Goal: Transaction & Acquisition: Purchase product/service

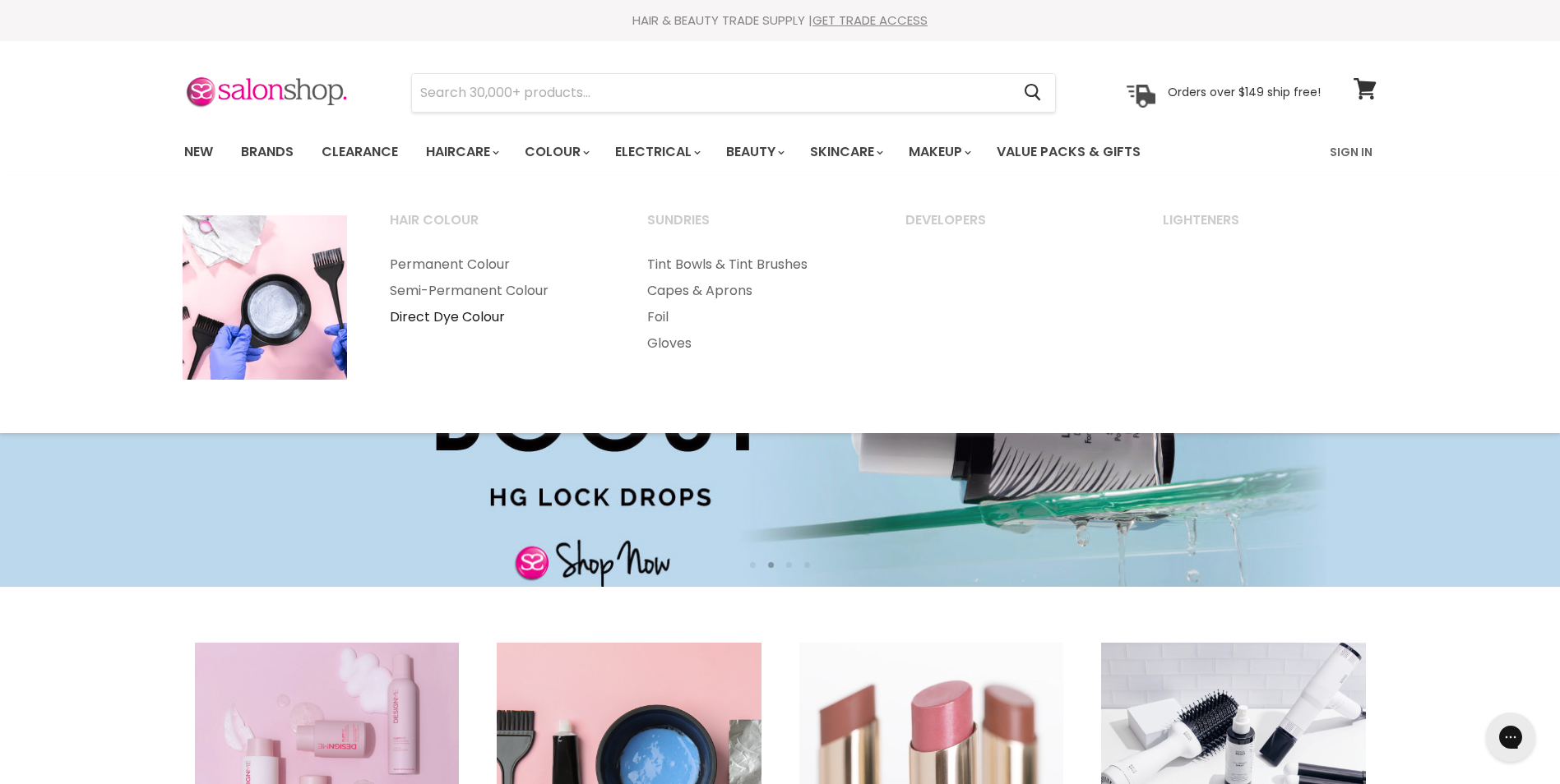
click at [443, 317] on link "Direct Dye Colour" at bounding box center [497, 317] width 255 height 26
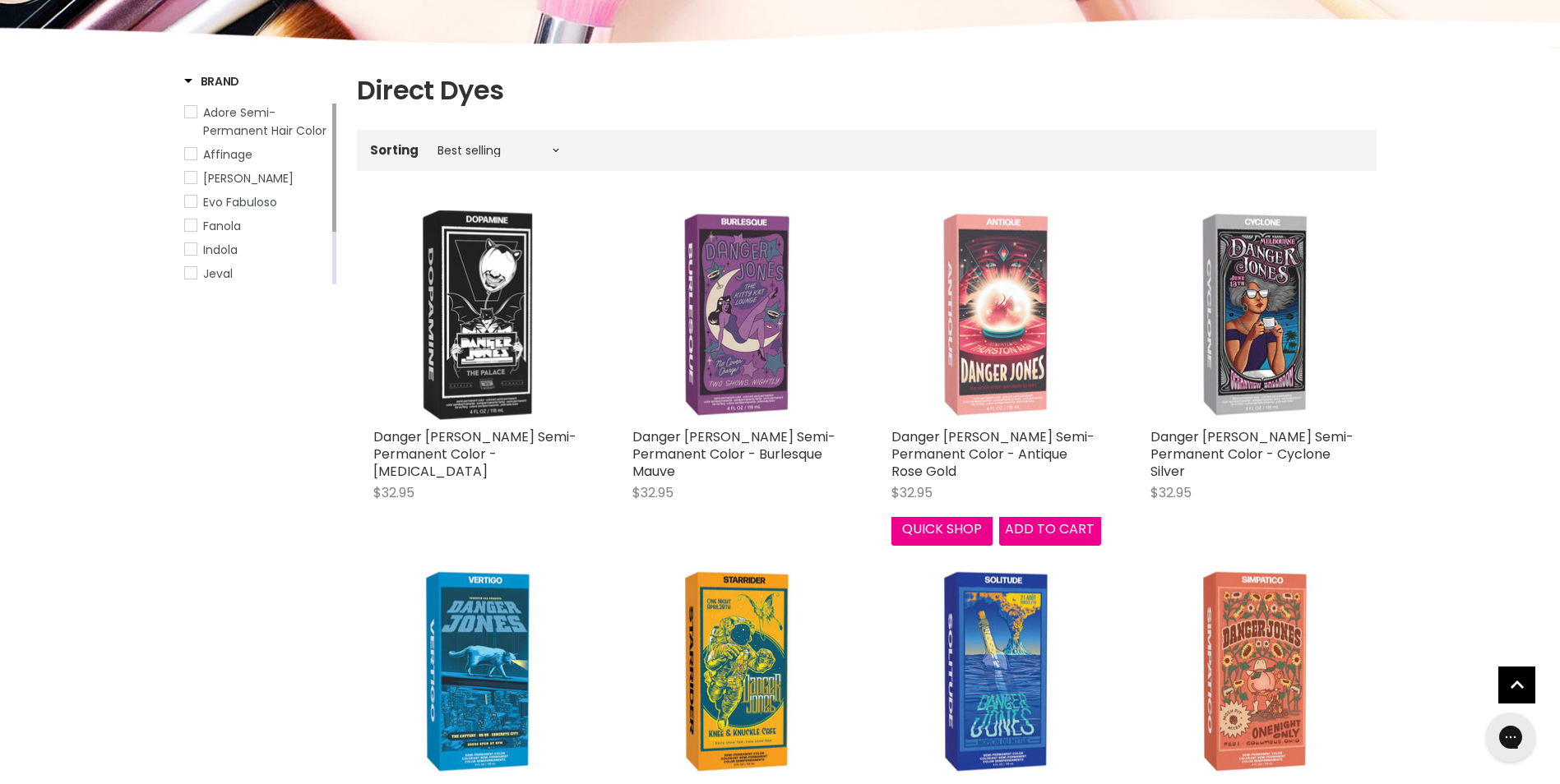
click at [988, 342] on img "Main content" at bounding box center [996, 315] width 210 height 209
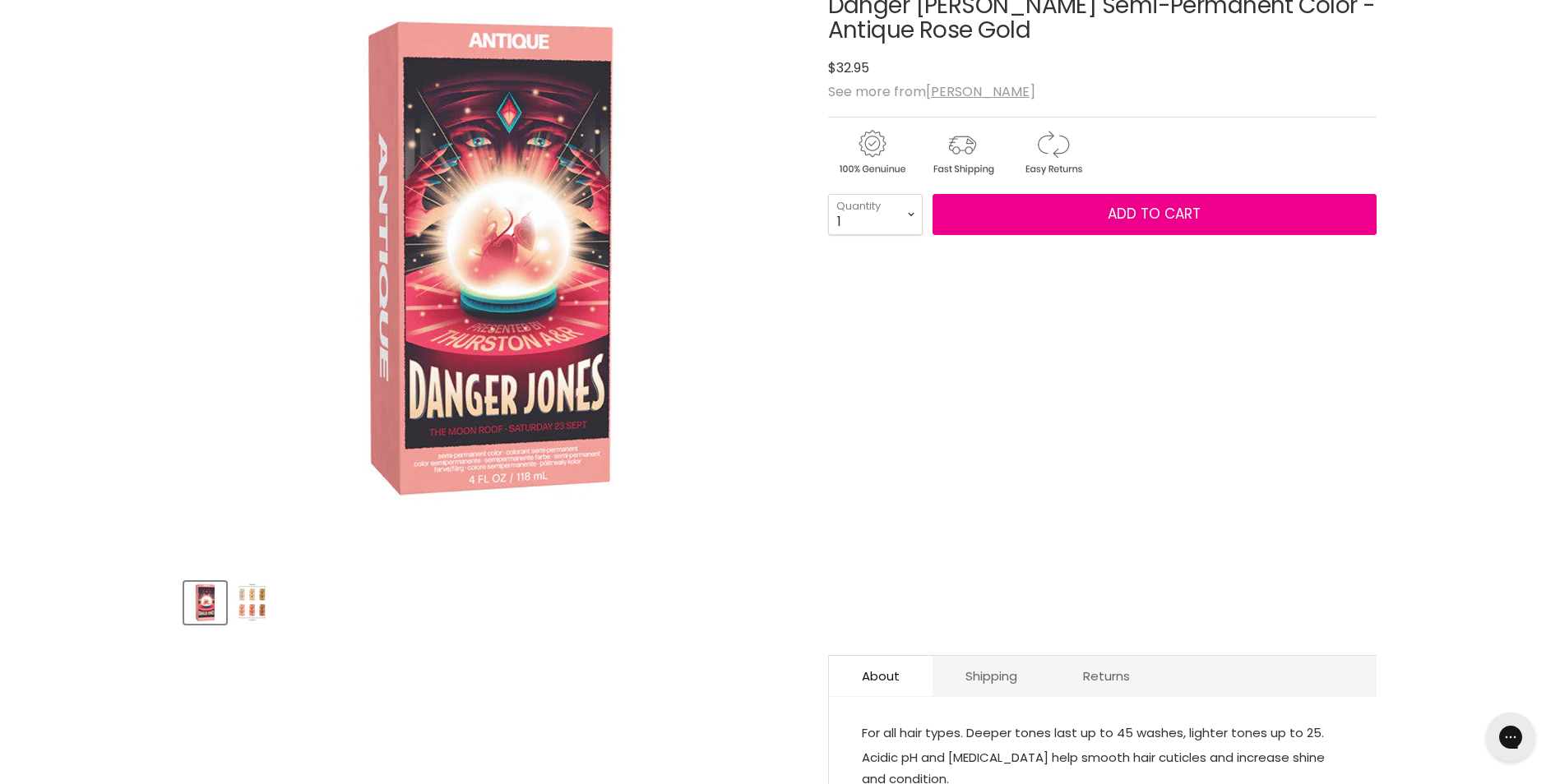
click at [257, 612] on img "Product thumbnails" at bounding box center [252, 602] width 38 height 38
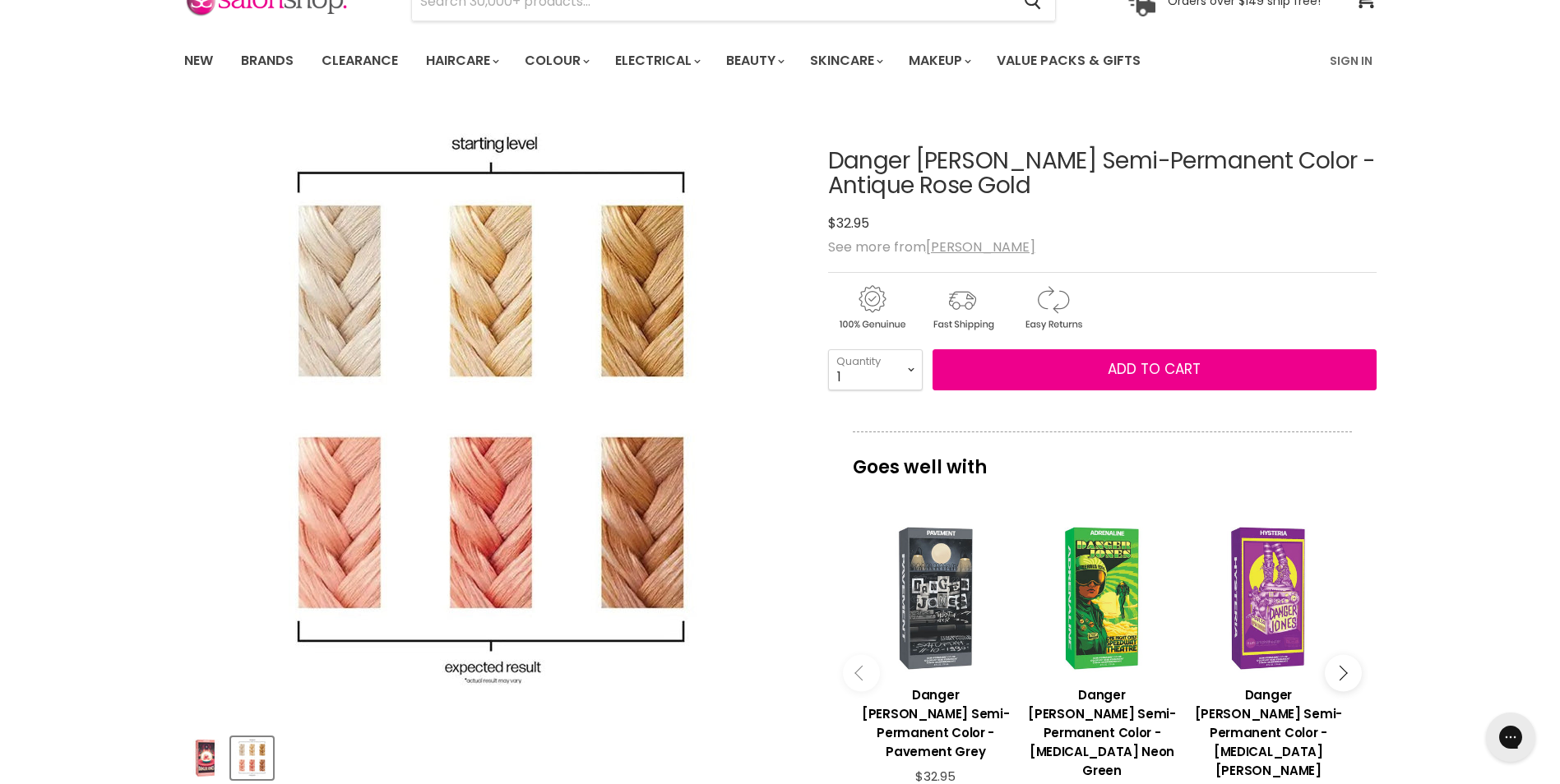
scroll to position [83, 0]
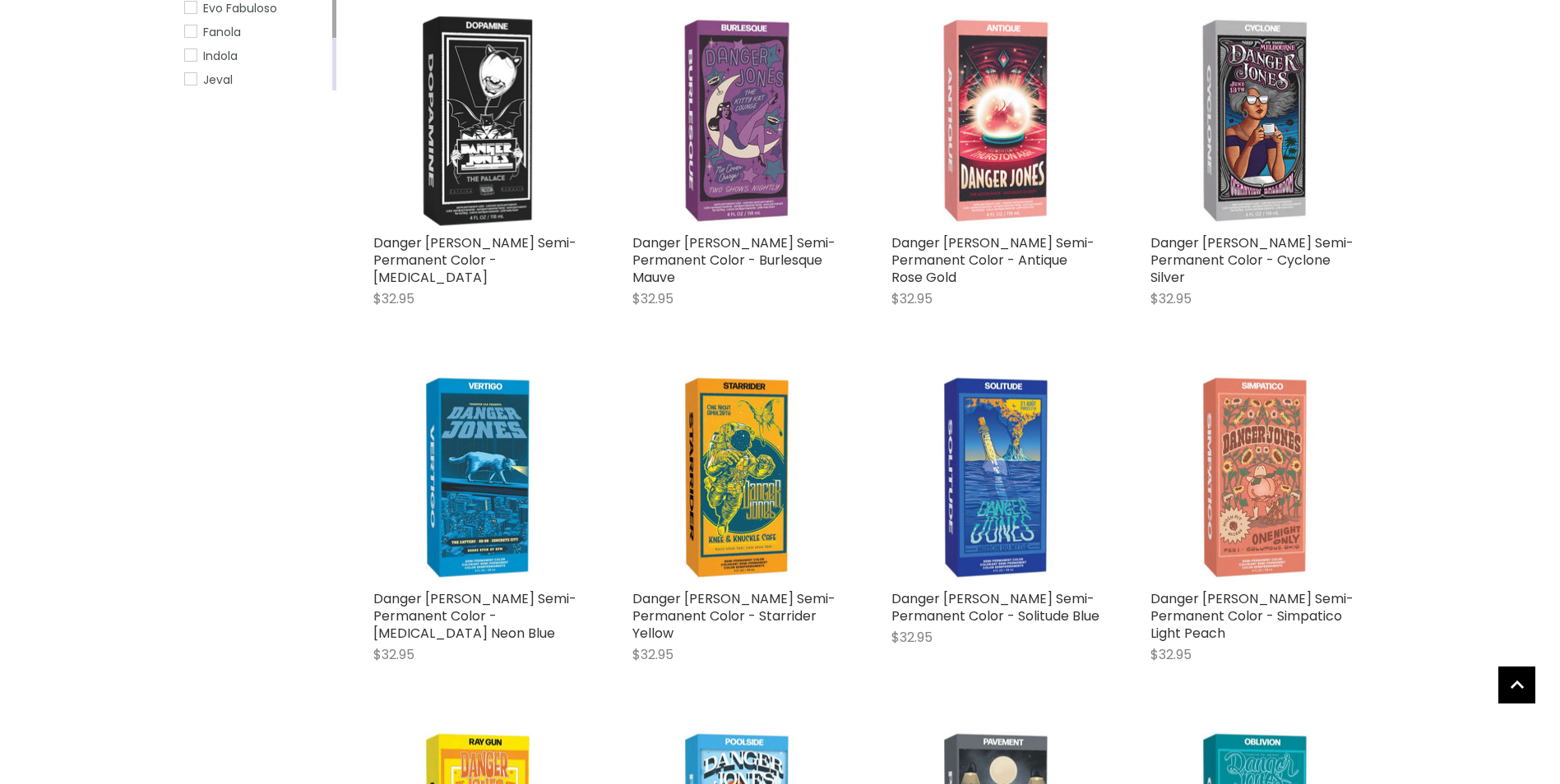
scroll to position [441, 0]
click at [1283, 475] on img "Main content" at bounding box center [1255, 476] width 210 height 209
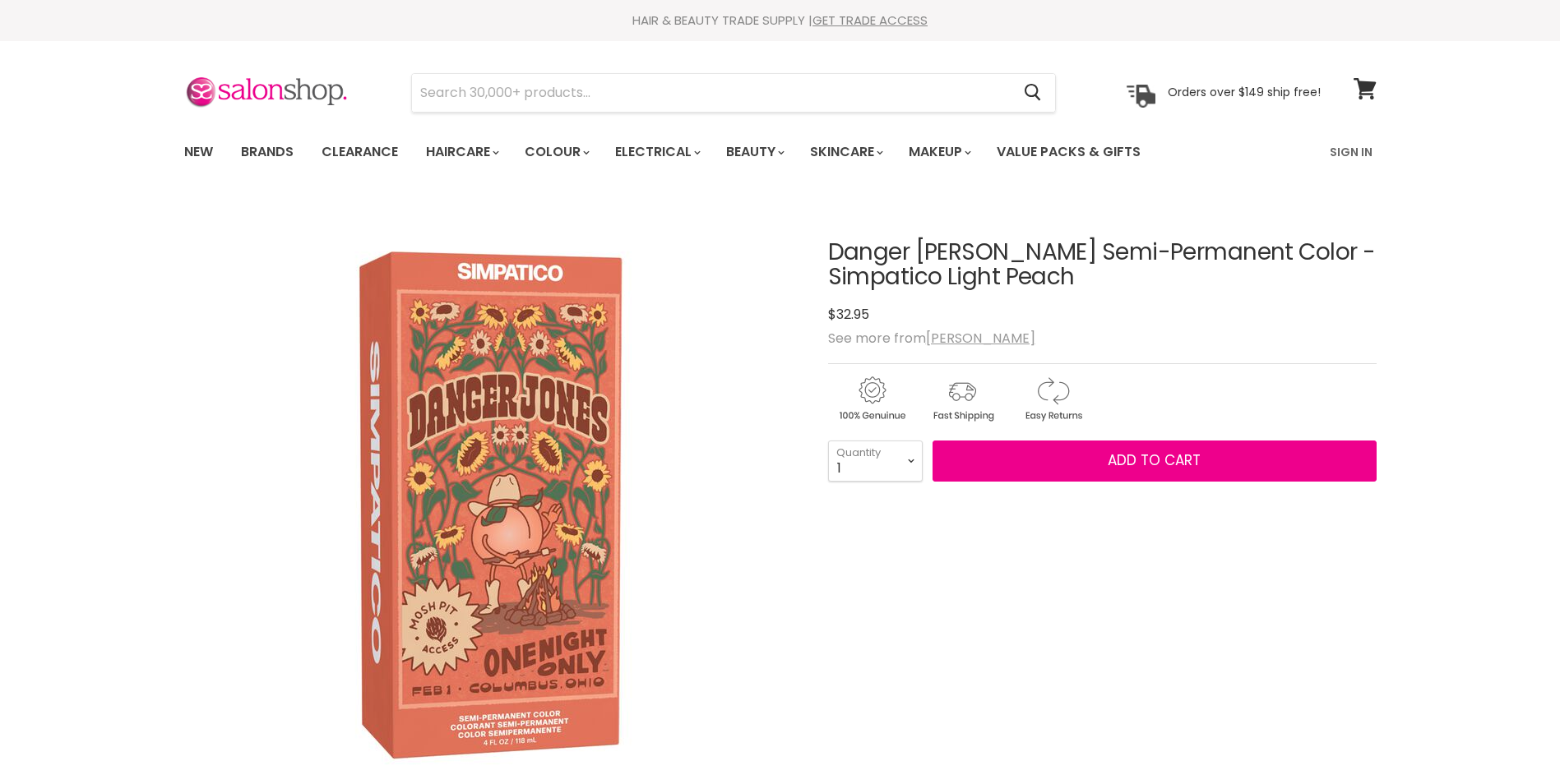
scroll to position [493, 0]
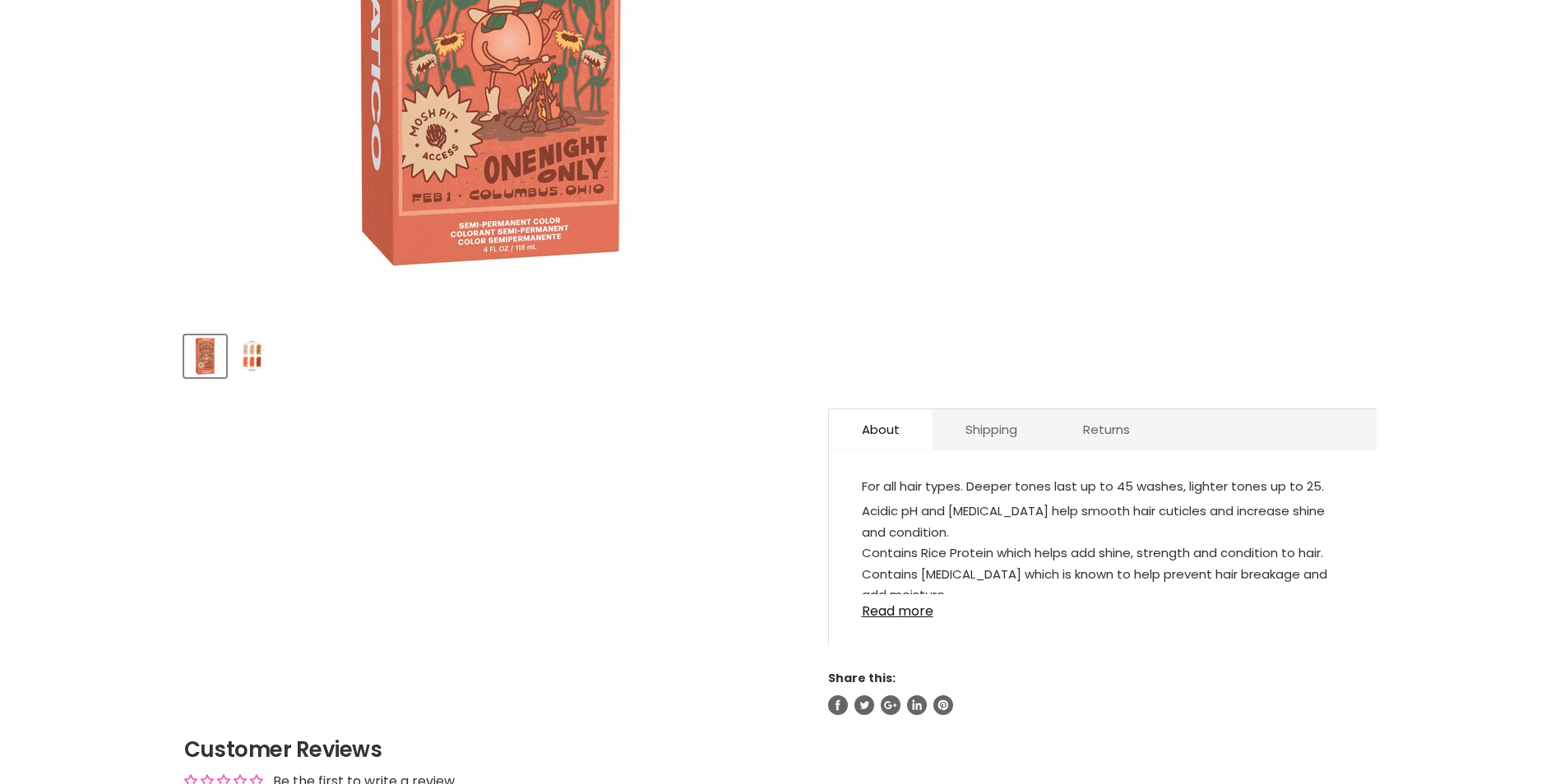
click at [258, 349] on img "Product thumbnails" at bounding box center [252, 356] width 38 height 38
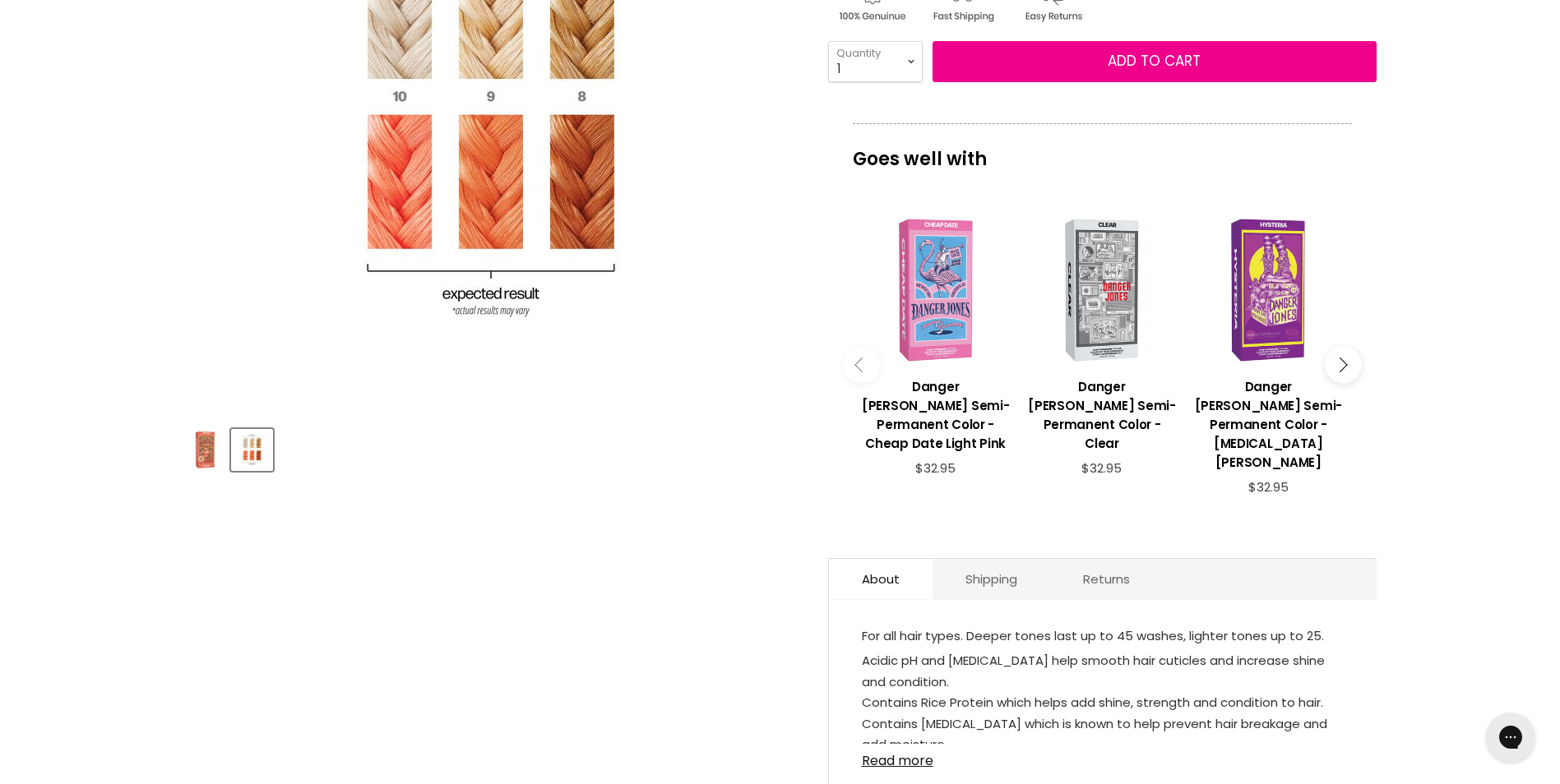
scroll to position [329, 0]
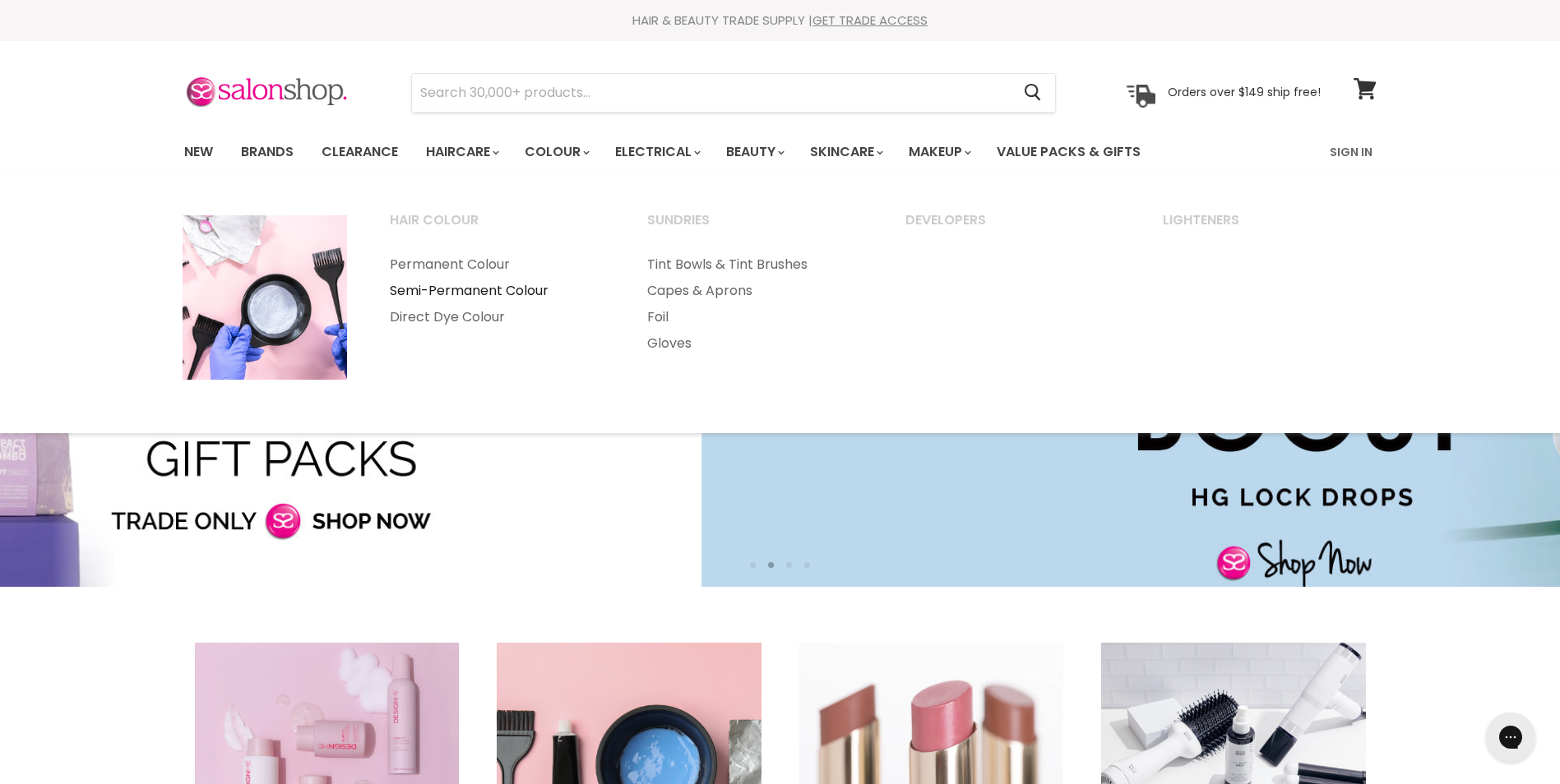
click at [490, 289] on link "Semi-Permanent Colour" at bounding box center [497, 291] width 255 height 26
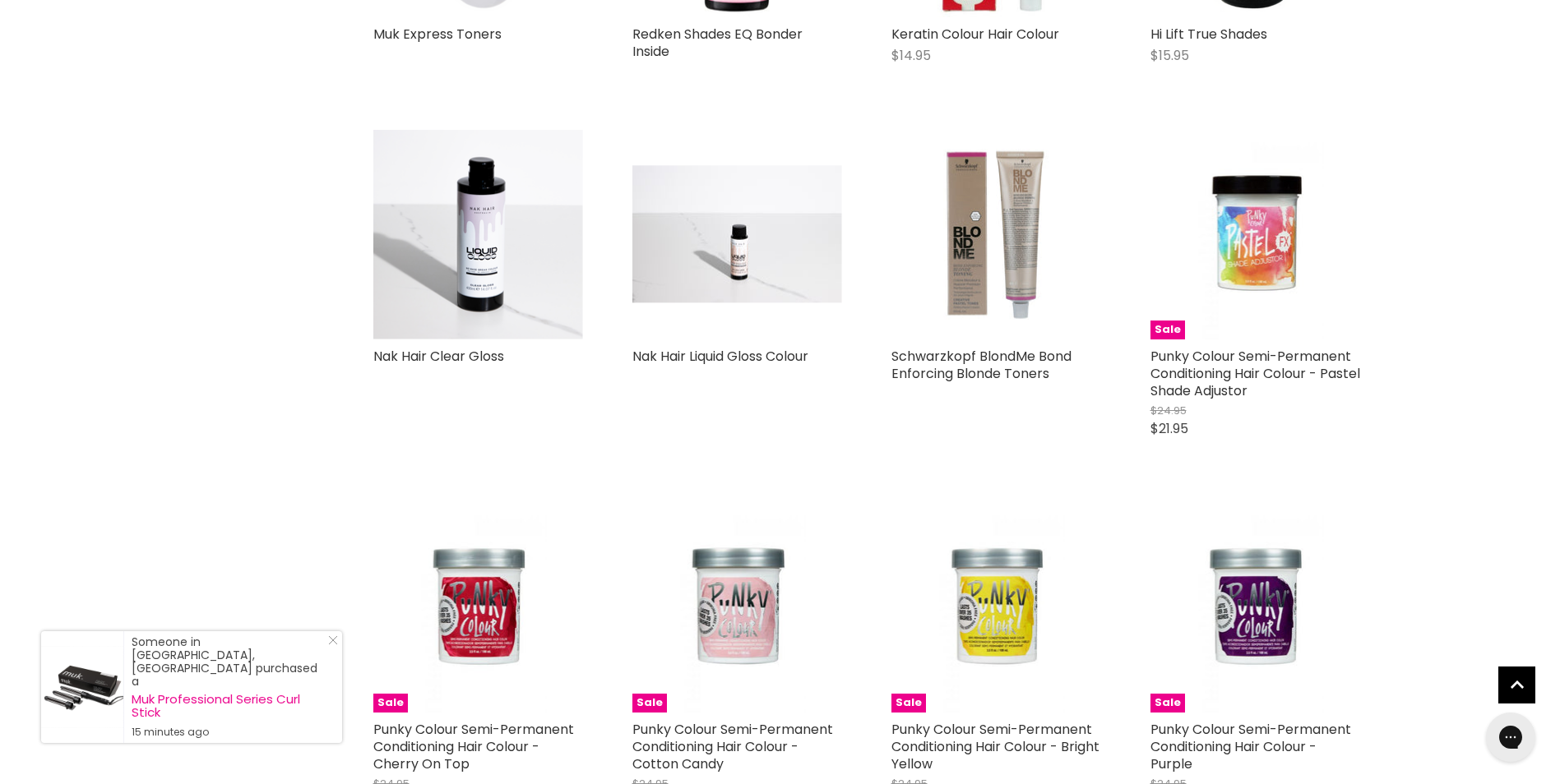
scroll to position [2136, 0]
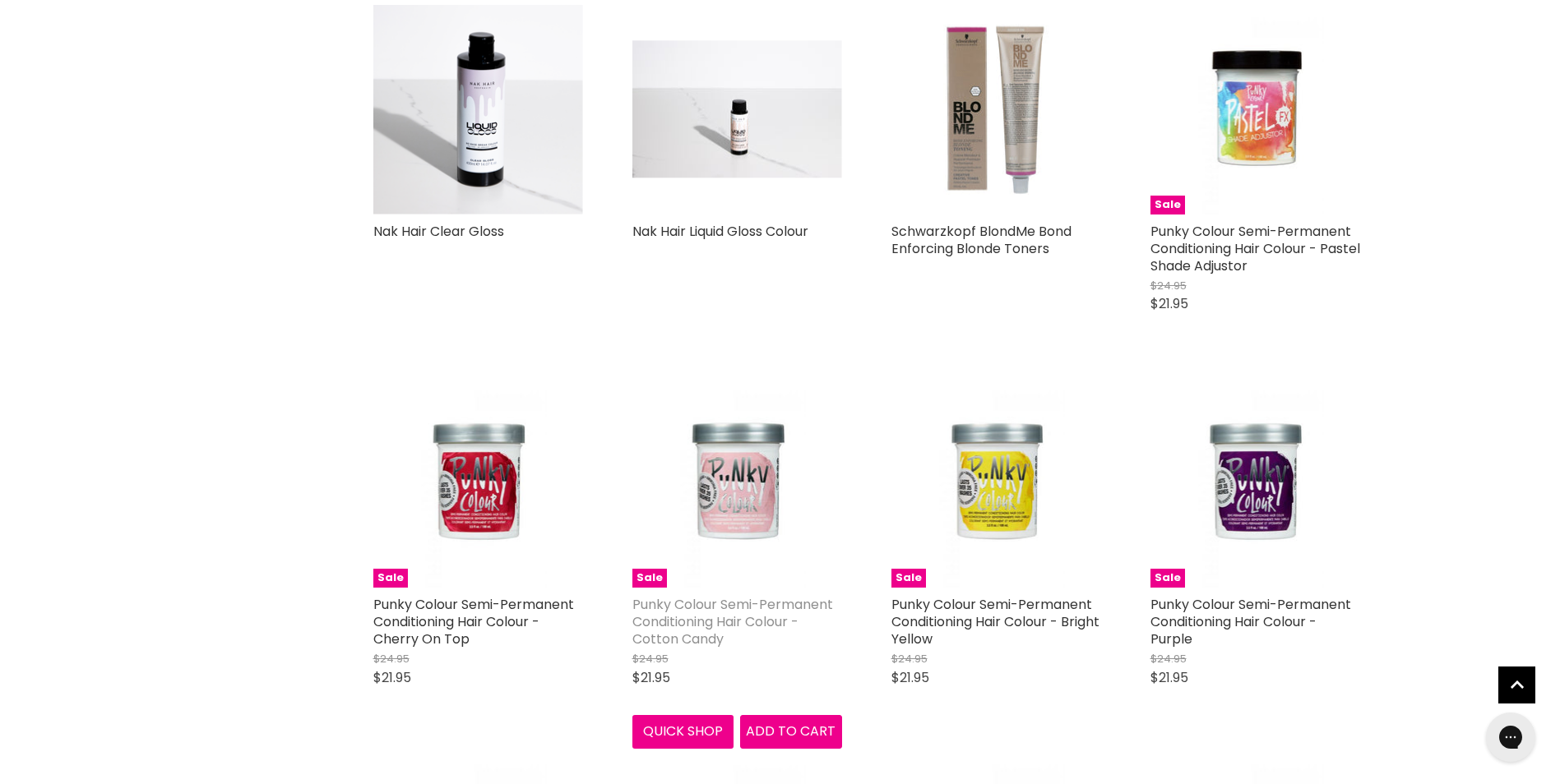
click at [703, 595] on link "Punky Colour Semi-Permanent Conditioning Hair Colour - Cotton Candy" at bounding box center [732, 621] width 201 height 53
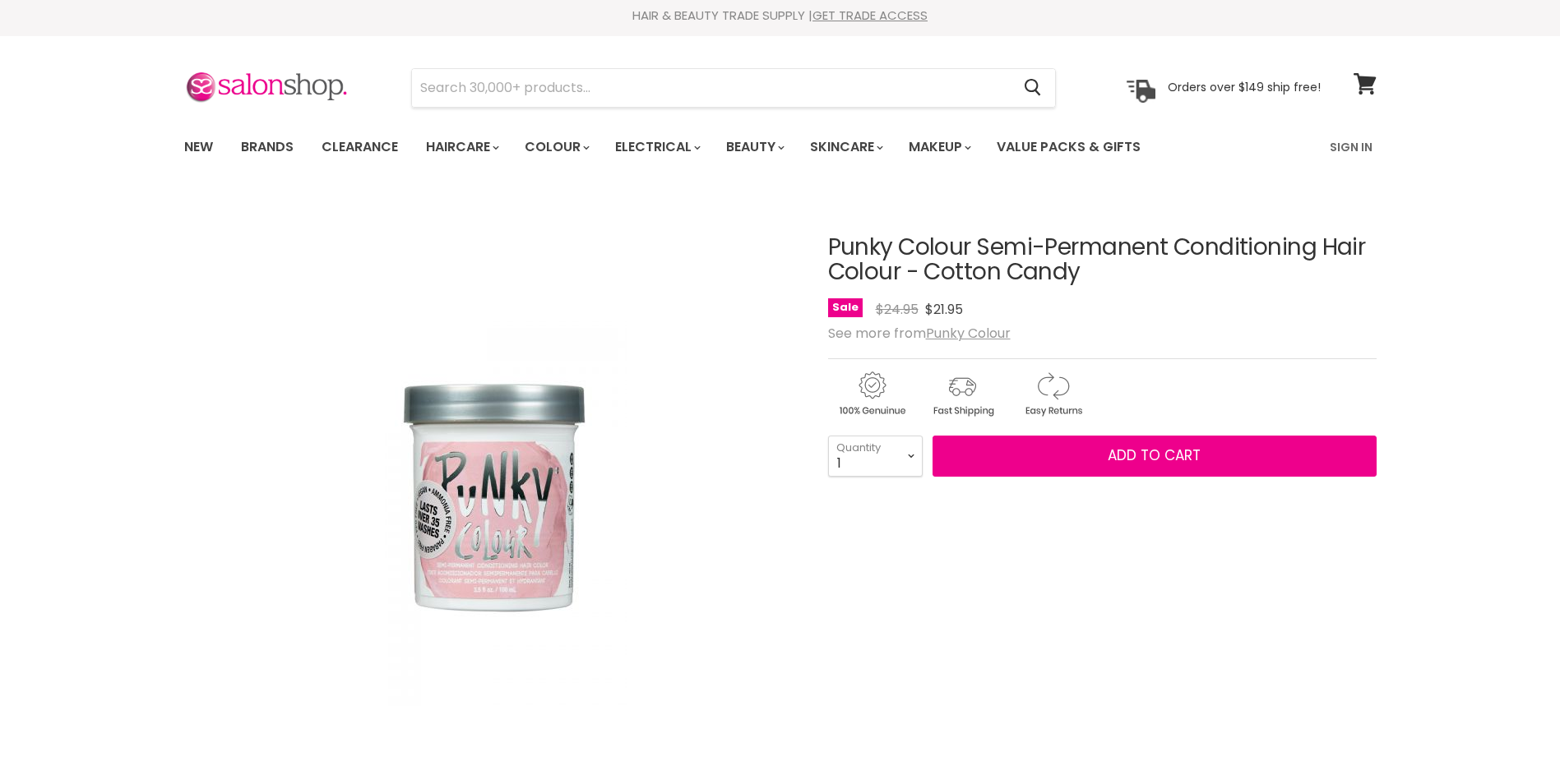
scroll to position [164, 0]
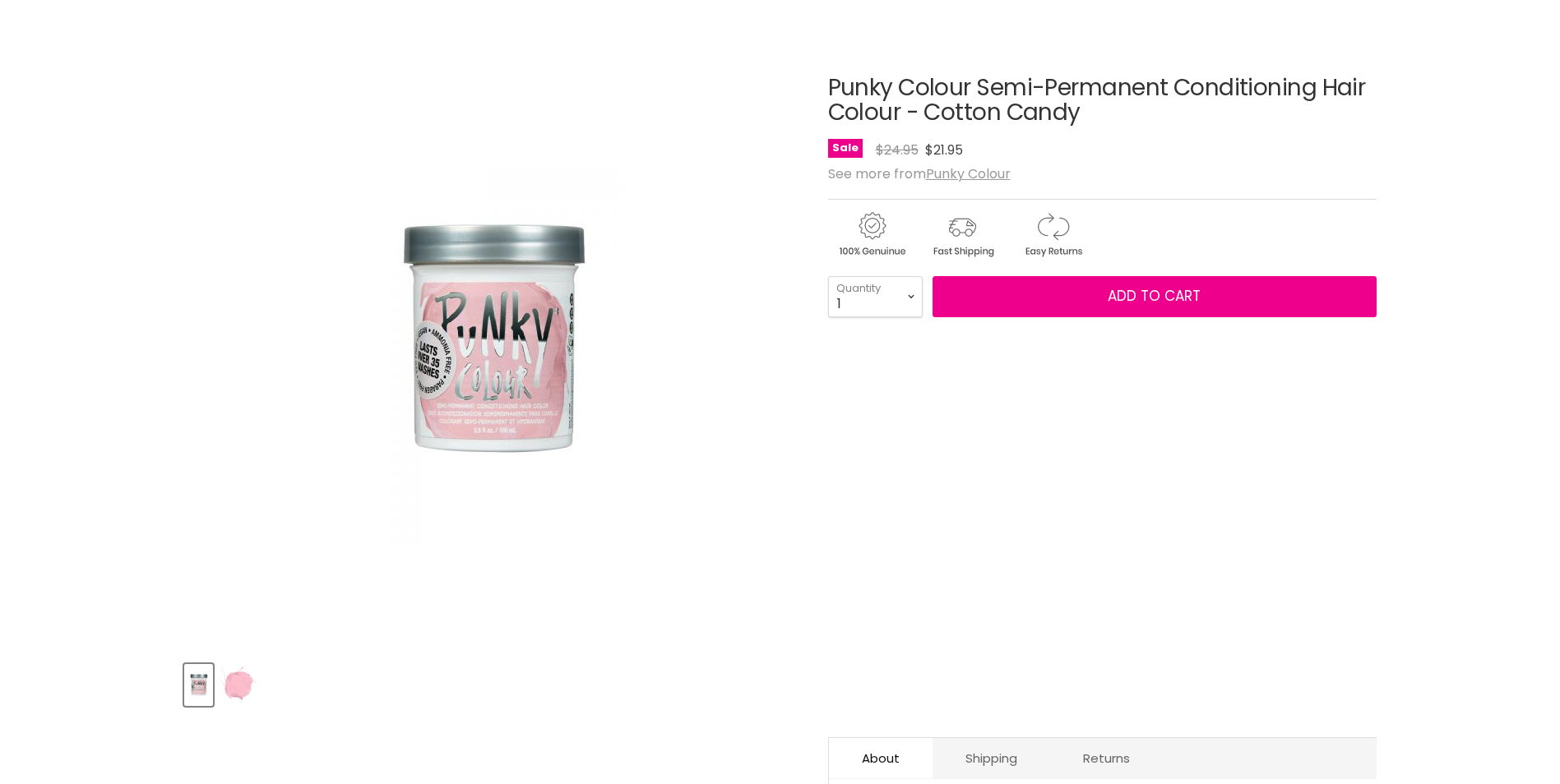
click at [243, 674] on img "Product thumbnails" at bounding box center [238, 685] width 38 height 38
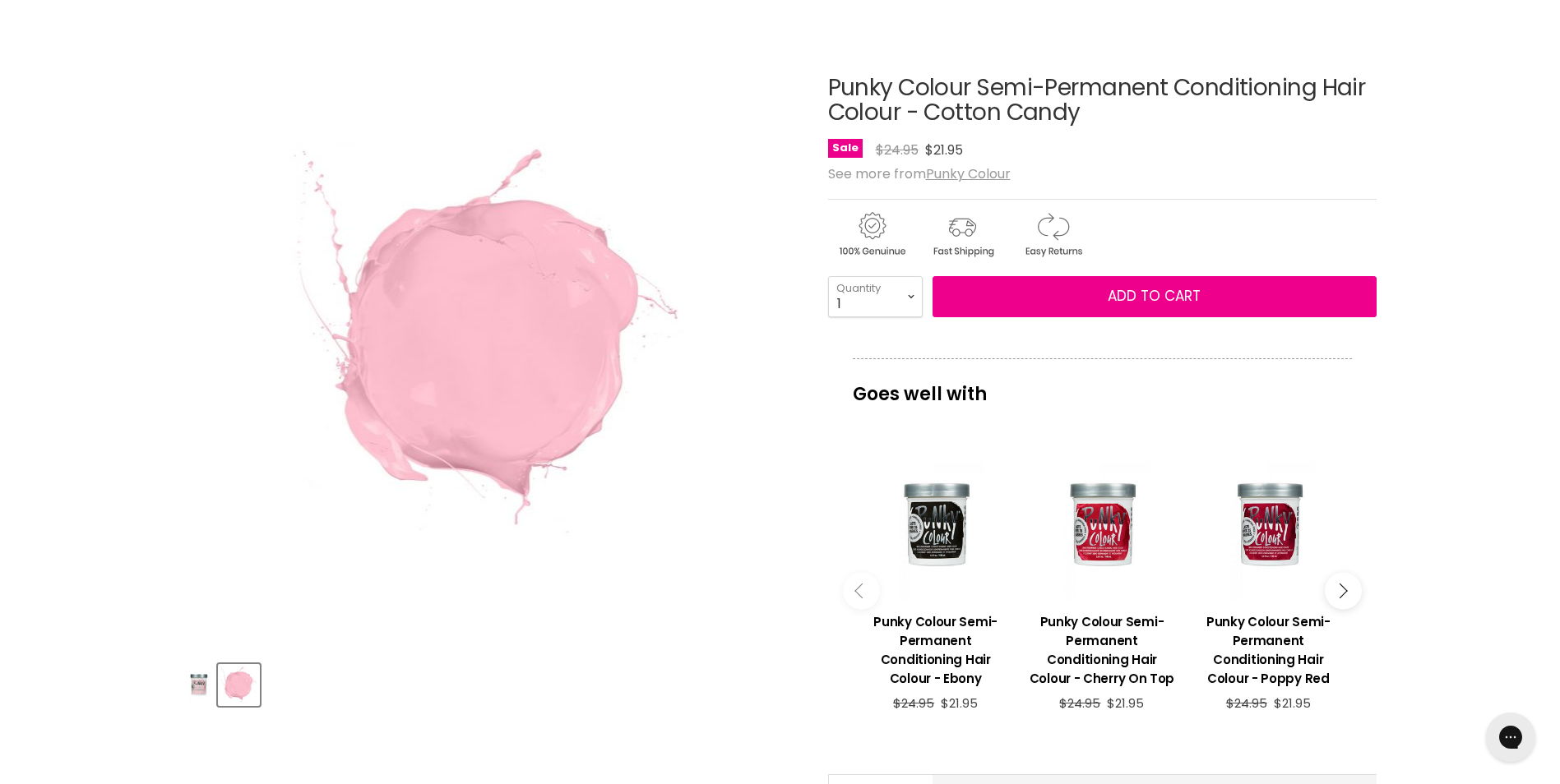
scroll to position [0, 0]
click at [1332, 583] on button "Main content" at bounding box center [1343, 590] width 37 height 37
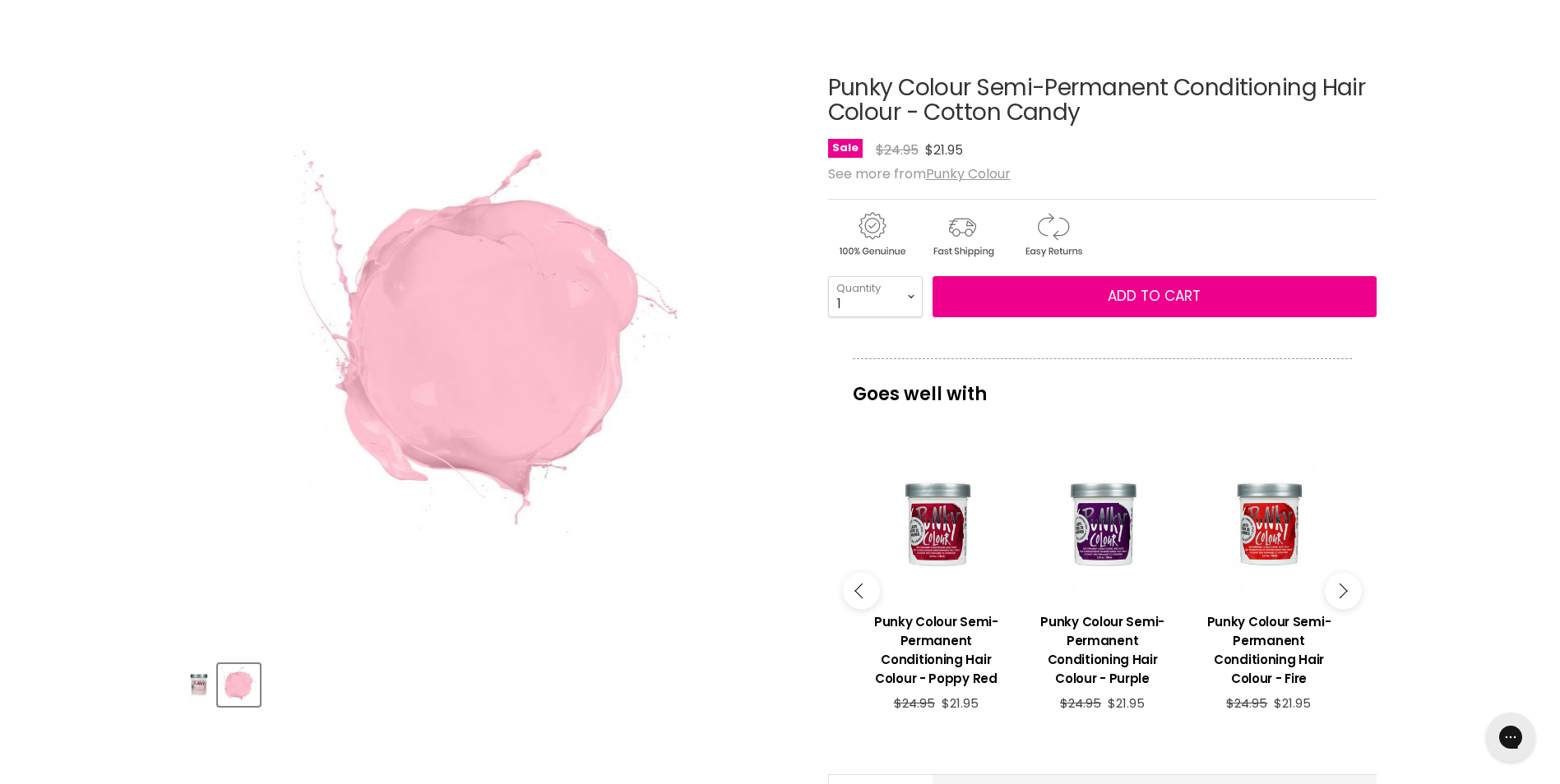
click at [1332, 583] on button "Main content" at bounding box center [1343, 590] width 37 height 37
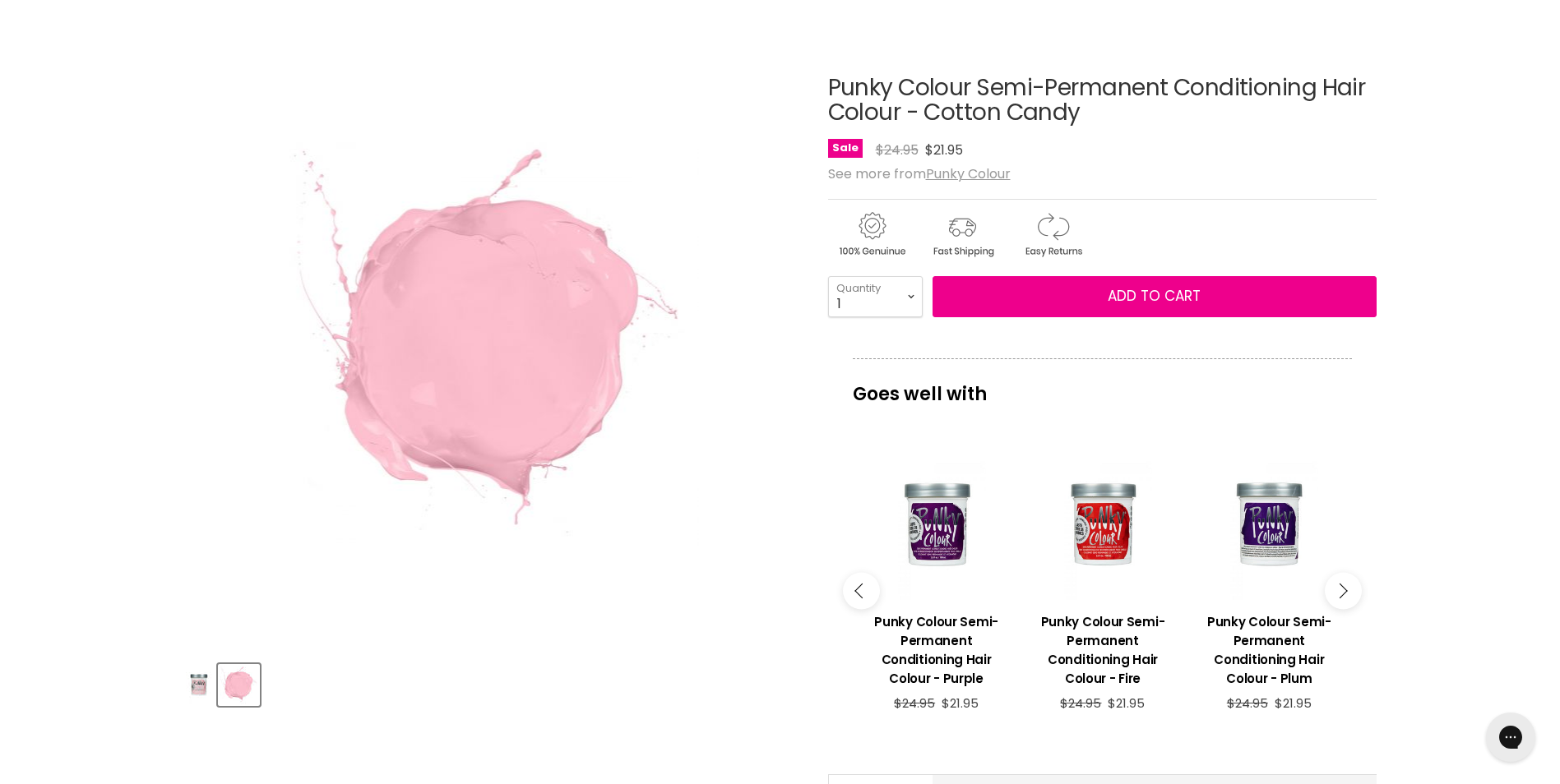
click at [1332, 583] on button "Main content" at bounding box center [1343, 590] width 37 height 37
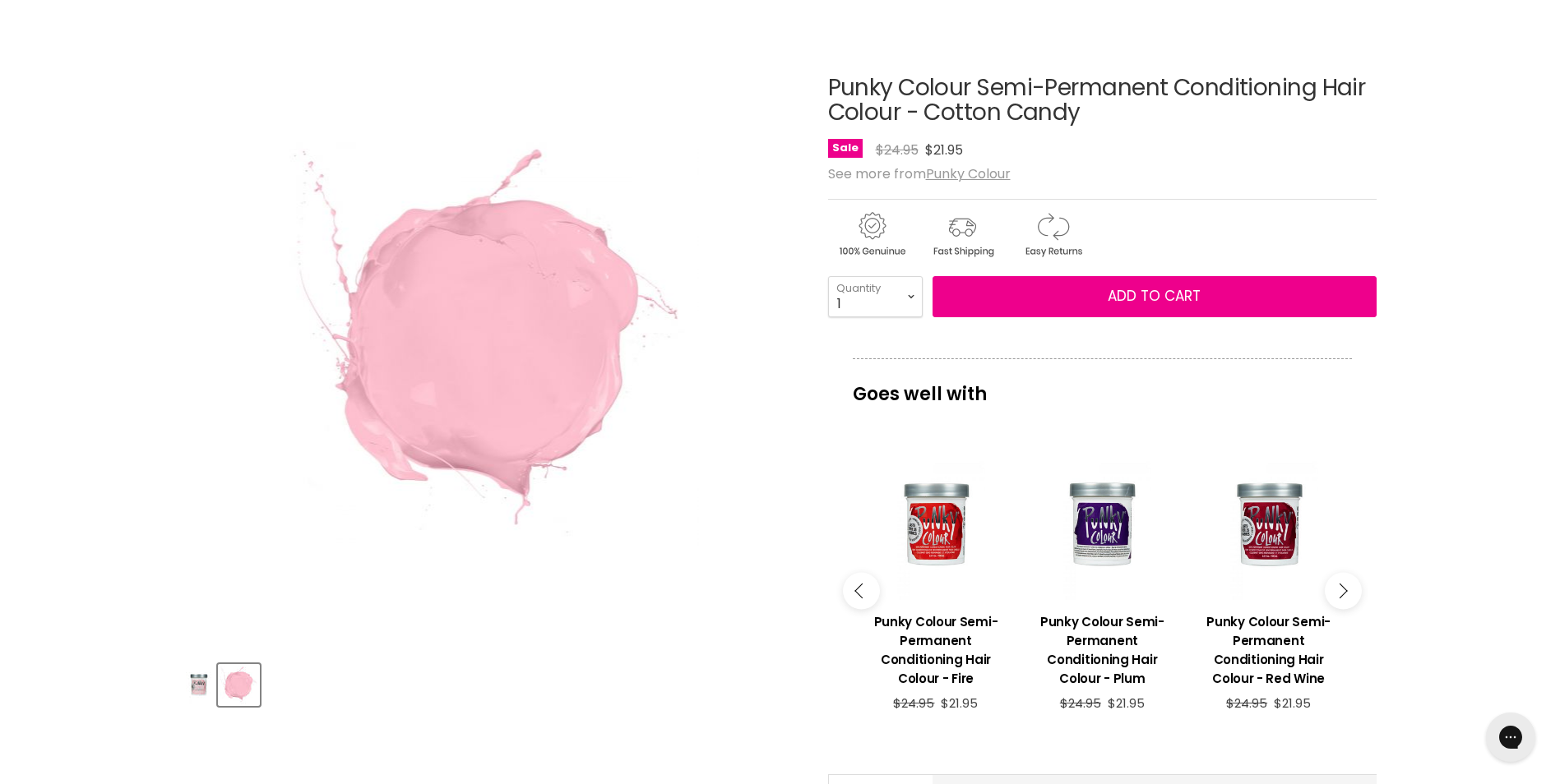
click at [1332, 583] on button "Main content" at bounding box center [1343, 590] width 37 height 37
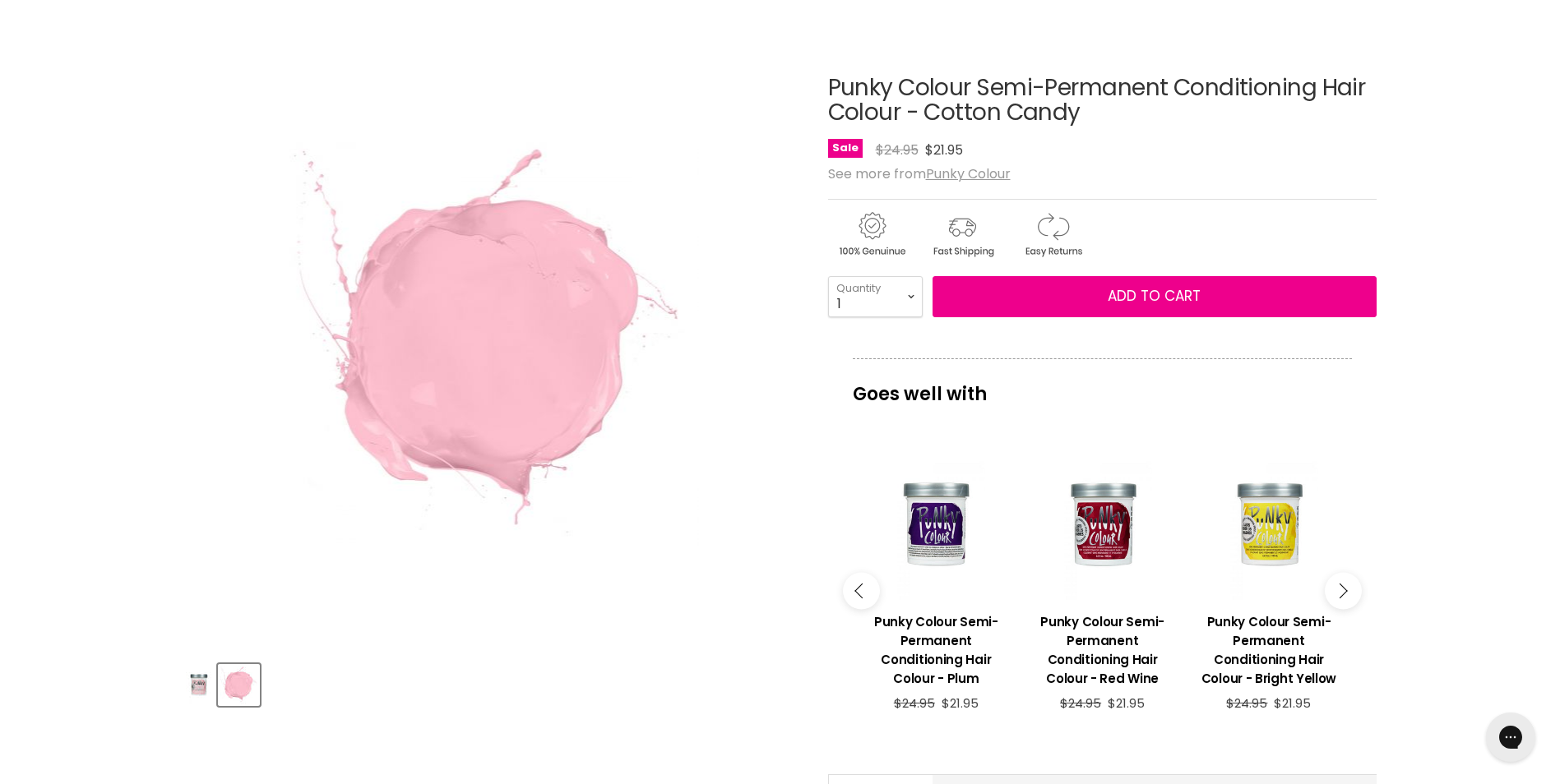
click at [1332, 583] on button "Main content" at bounding box center [1343, 590] width 37 height 37
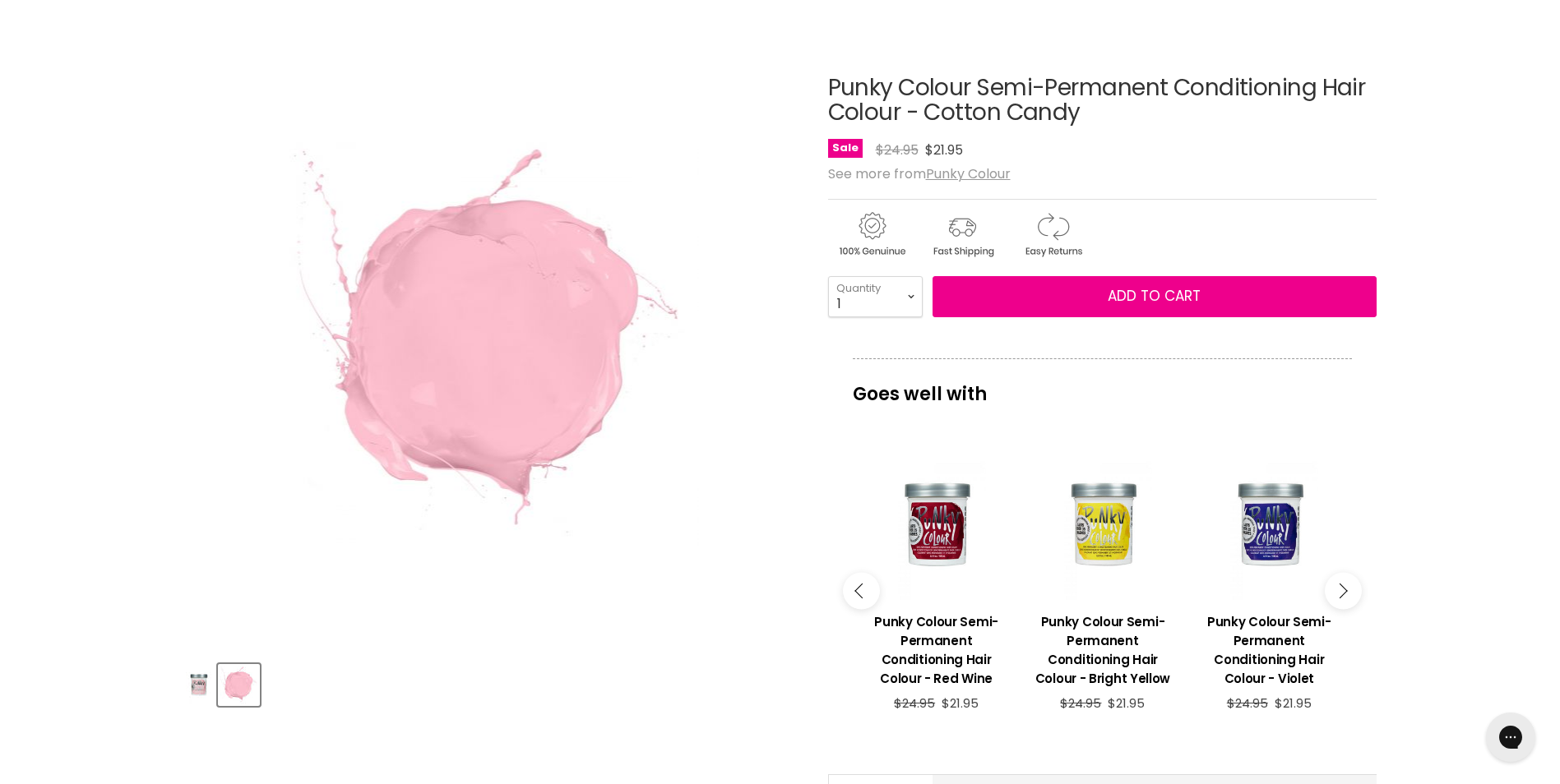
click at [1332, 583] on button "Main content" at bounding box center [1343, 590] width 37 height 37
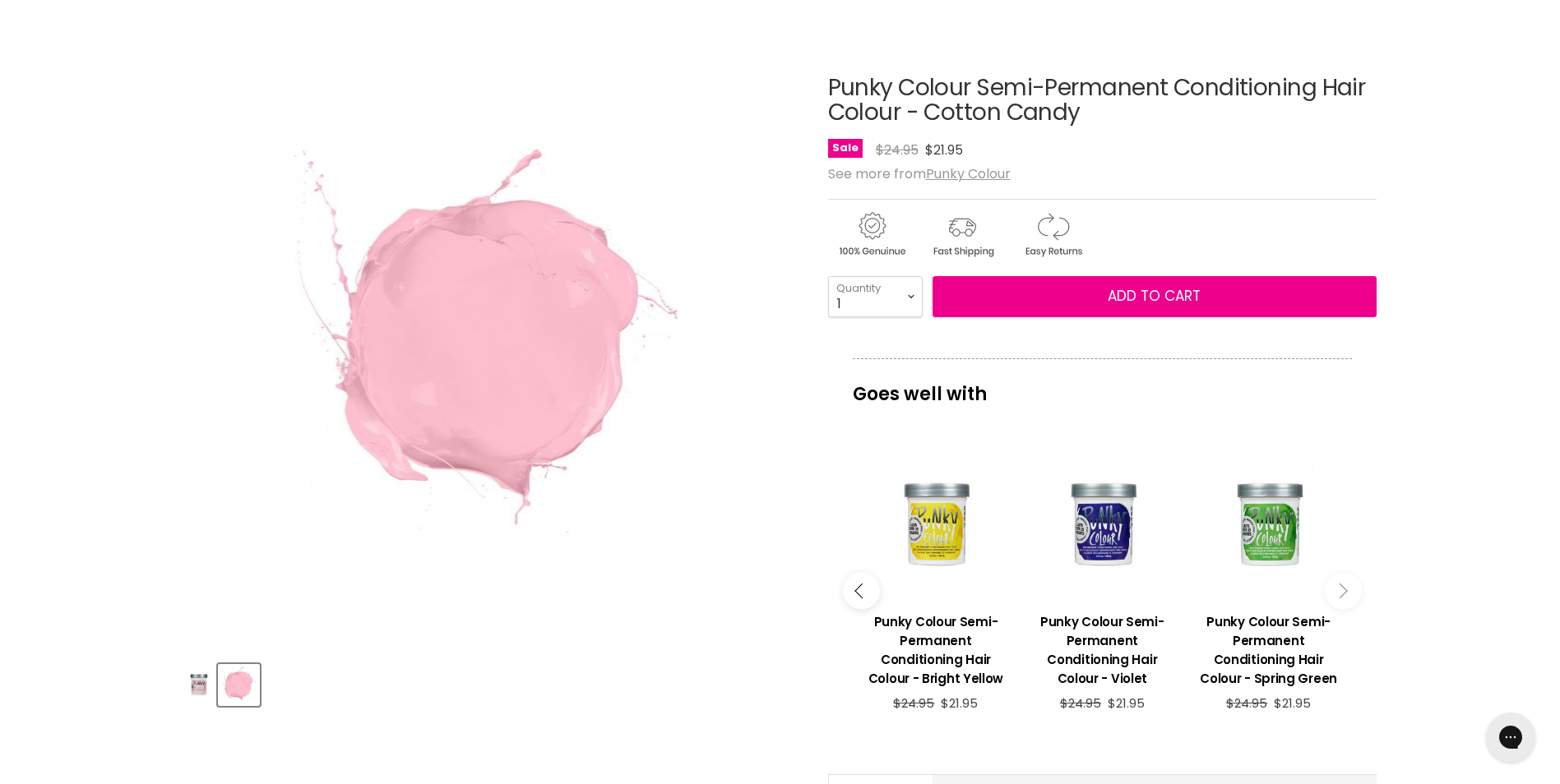
click at [1331, 583] on button "Main content" at bounding box center [1343, 590] width 37 height 37
click at [1336, 598] on button "Main content" at bounding box center [1343, 590] width 37 height 37
click at [1337, 598] on button "Main content" at bounding box center [1343, 590] width 37 height 37
click at [1336, 598] on button "Main content" at bounding box center [1343, 590] width 37 height 37
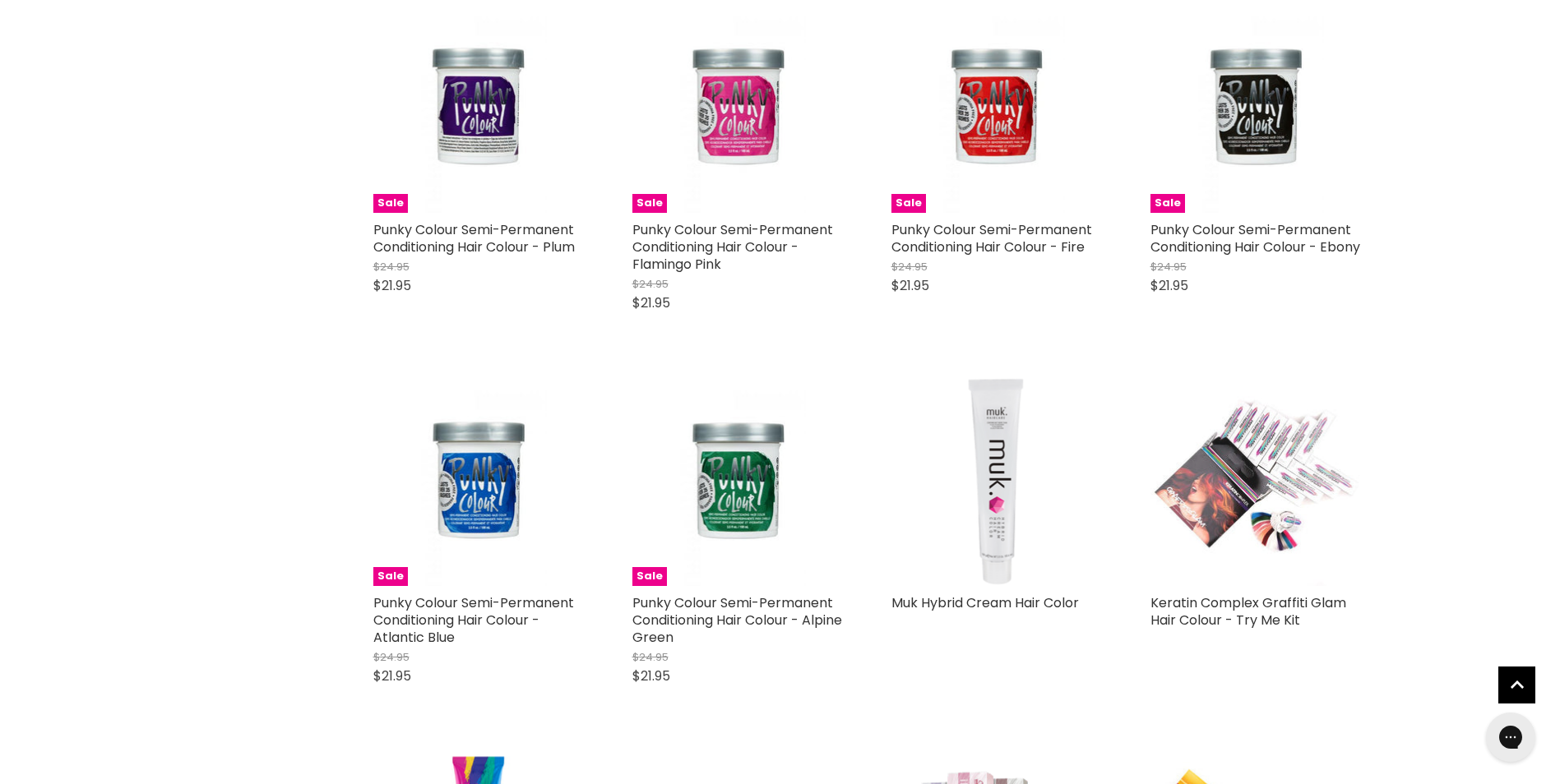
click at [1239, 475] on img "Main content" at bounding box center [1255, 481] width 210 height 209
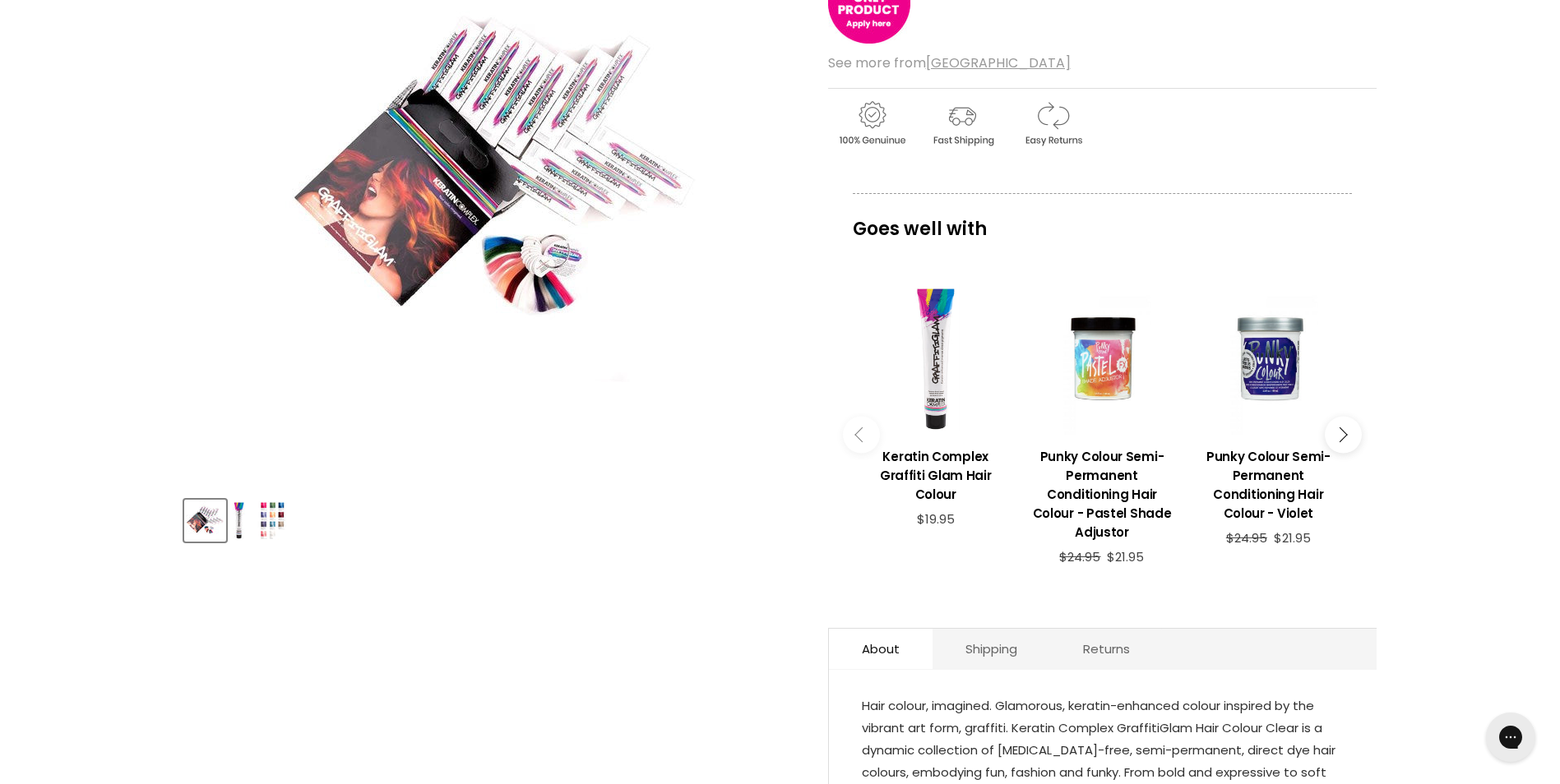
click at [259, 515] on img "Product thumbnails" at bounding box center [272, 521] width 38 height 38
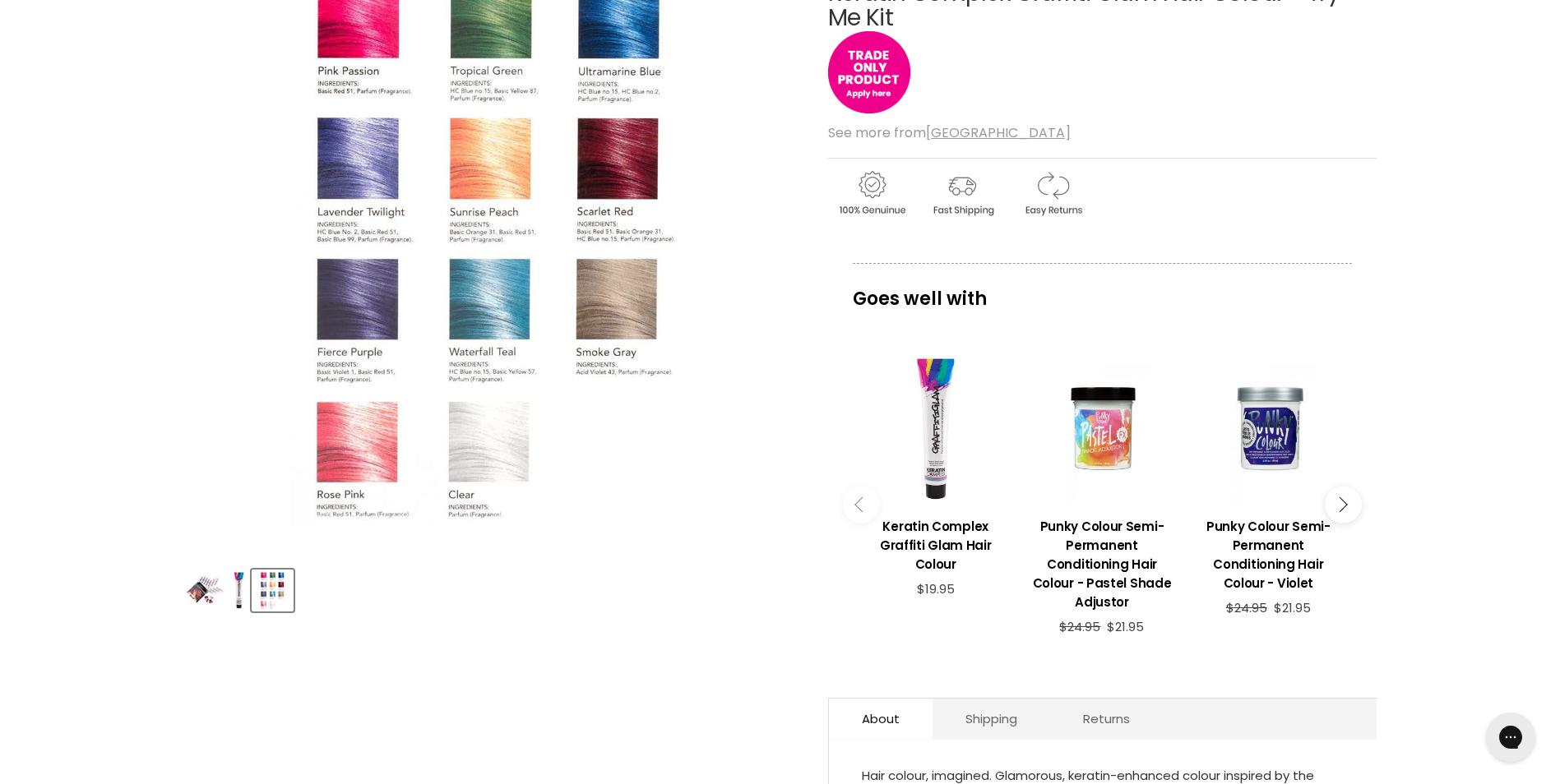
scroll to position [164, 0]
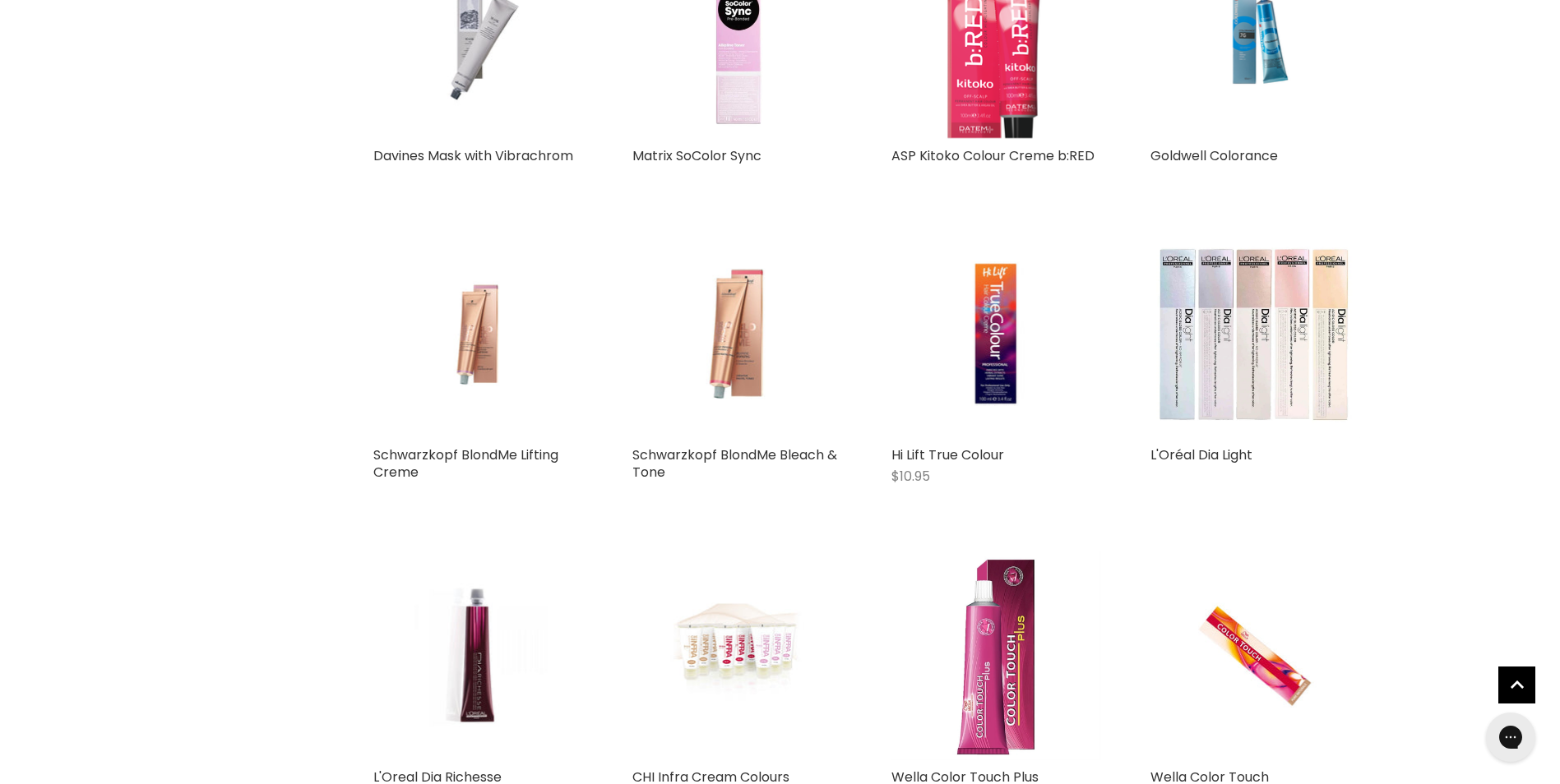
scroll to position [6851, 0]
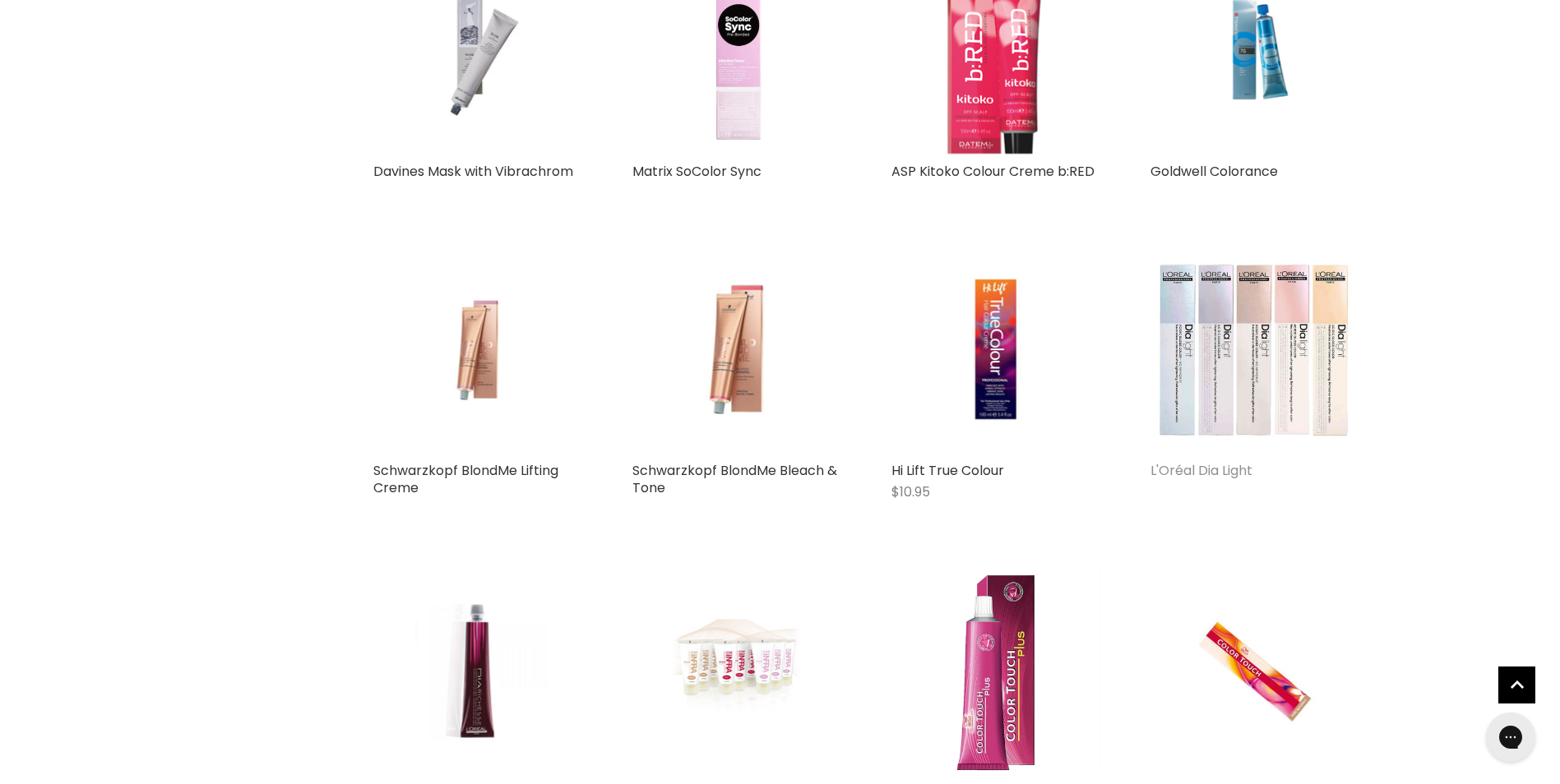
click at [1206, 461] on link "L'Oréal Dia Light" at bounding box center [1201, 470] width 102 height 19
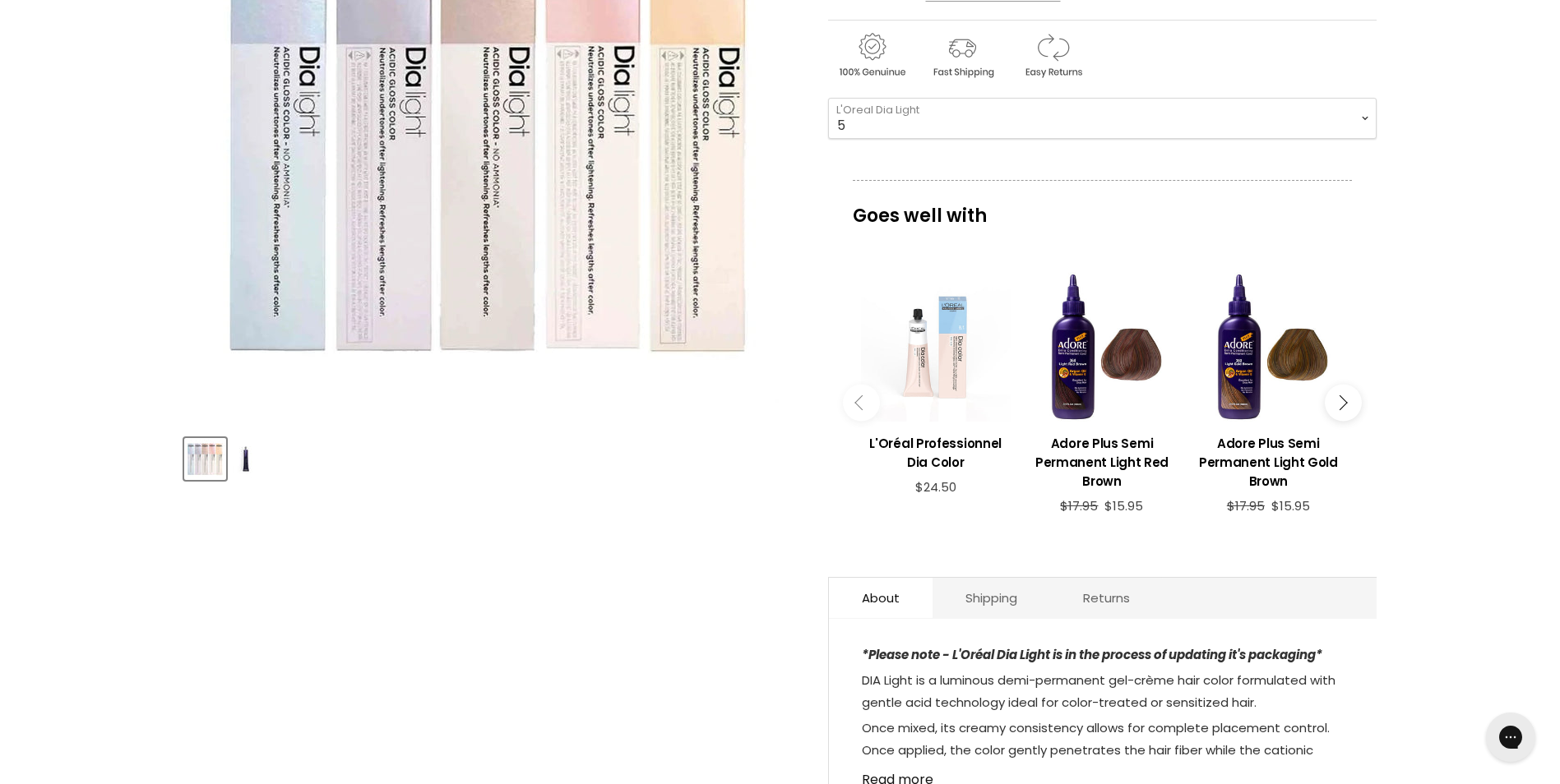
scroll to position [164, 0]
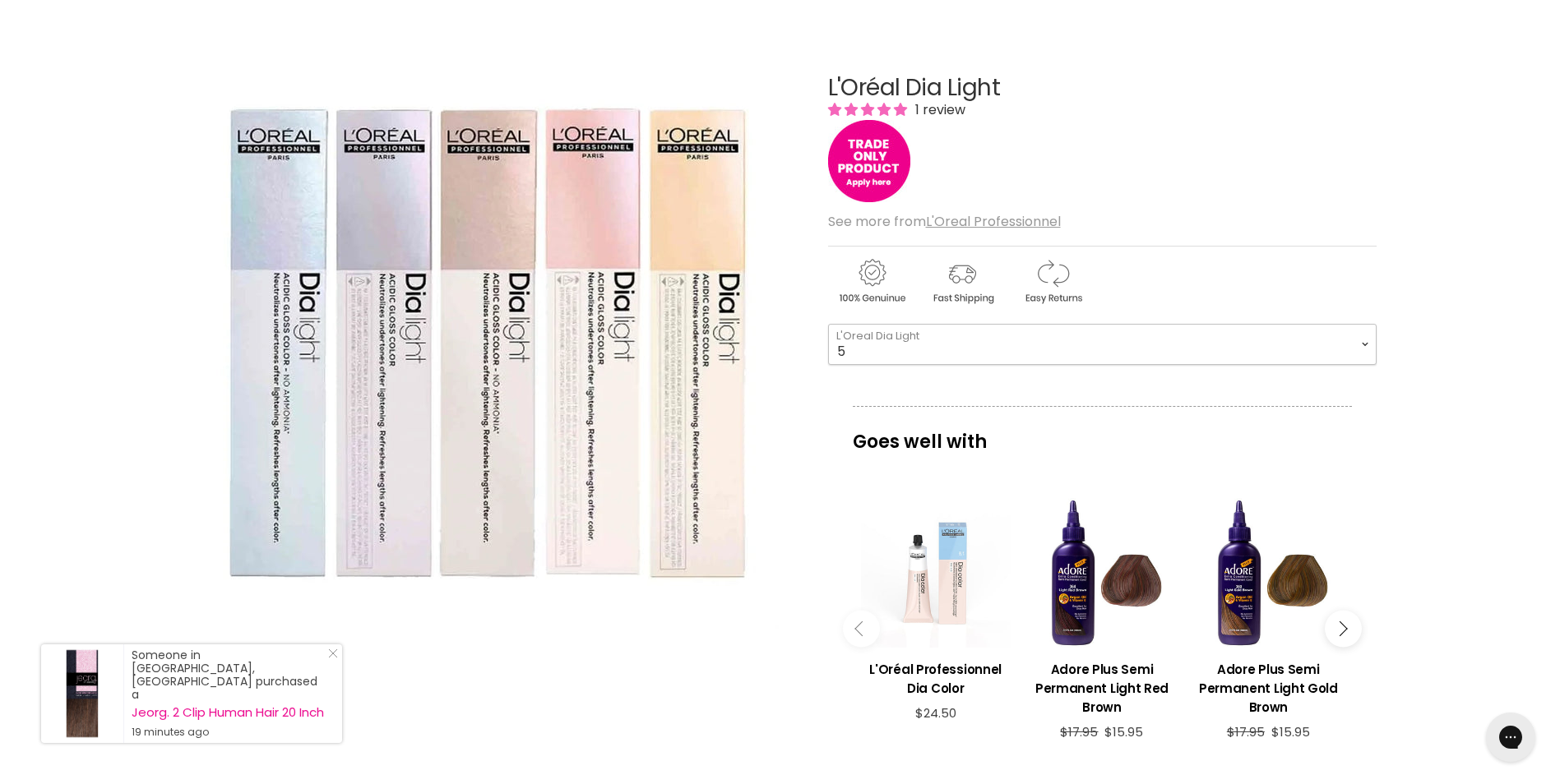
click at [1370, 350] on select "5 5.66 5.8 6 6.3 6.45 7 7.12 7.23 7.31 7.43 7.8 8 8.1 8.23" at bounding box center [1102, 344] width 549 height 41
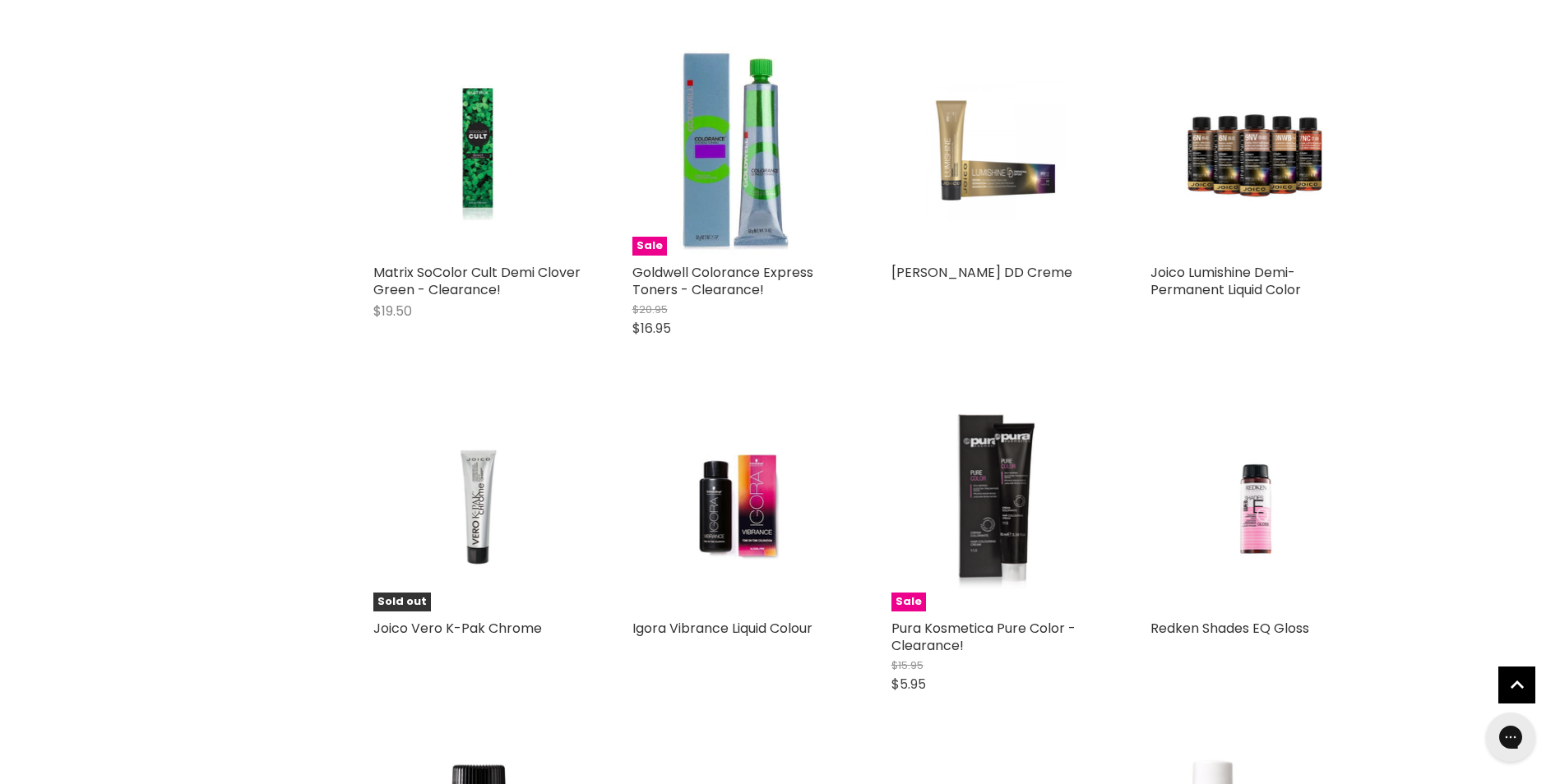
scroll to position [947, 0]
